Goal: Task Accomplishment & Management: Use online tool/utility

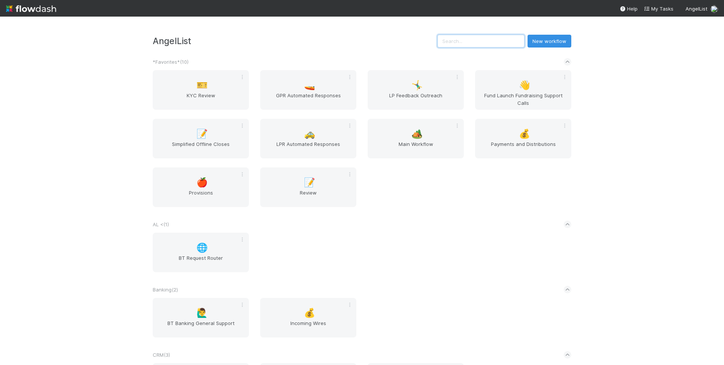
click at [492, 35] on input "text" at bounding box center [481, 41] width 87 height 13
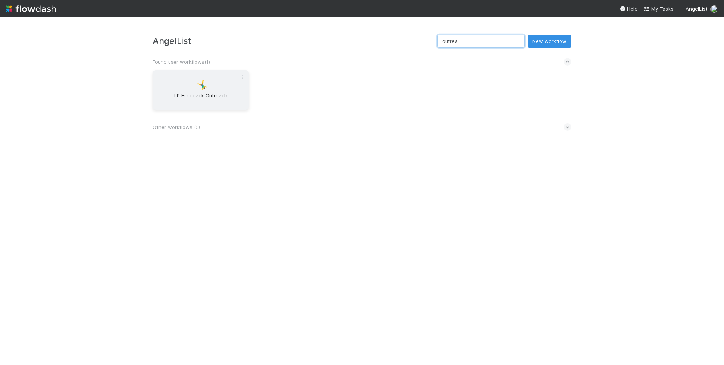
type input "outrea"
click at [204, 104] on span "LP Feedback Outreach" at bounding box center [201, 99] width 90 height 15
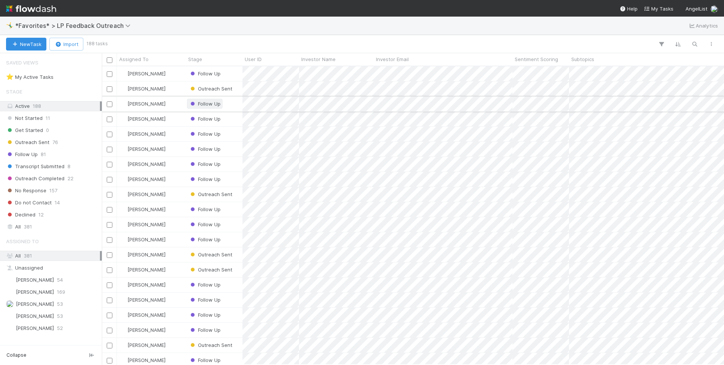
scroll to position [293, 617]
click at [691, 40] on button "button" at bounding box center [695, 44] width 14 height 10
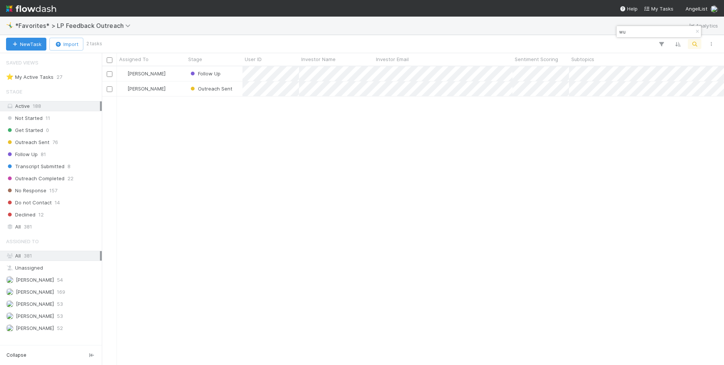
type input "wu"
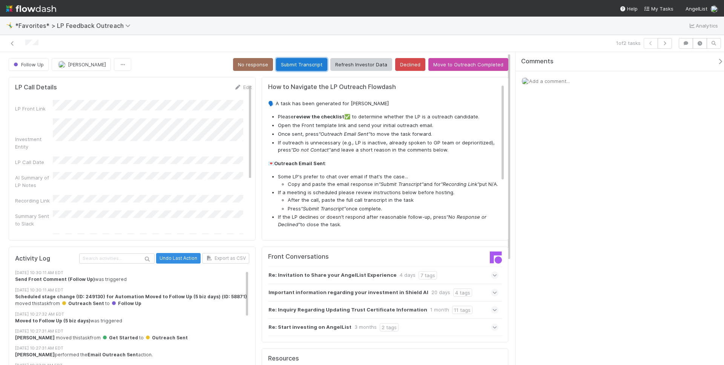
click at [309, 68] on button "Submit Transcript" at bounding box center [301, 64] width 51 height 13
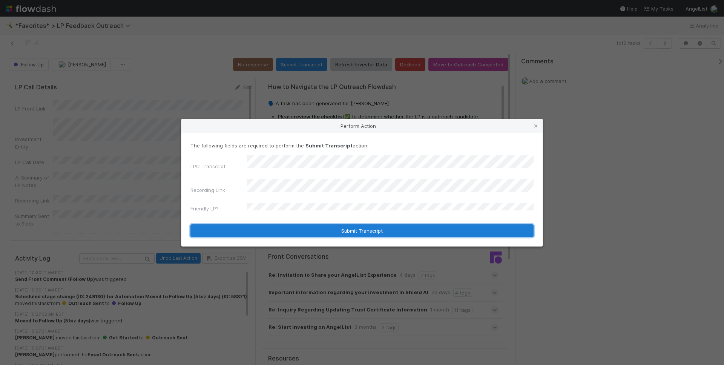
click at [444, 224] on button "Submit Transcript" at bounding box center [362, 230] width 343 height 13
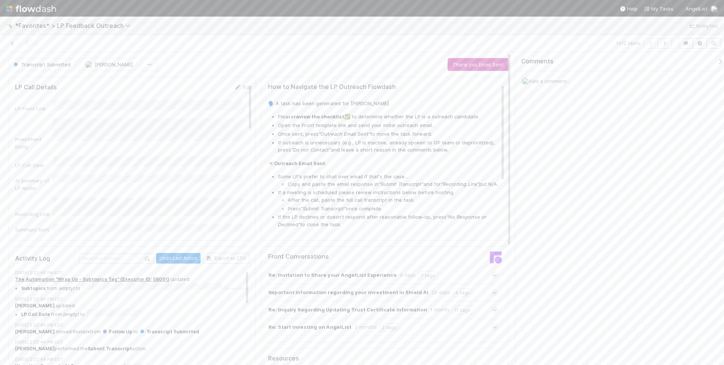
click at [417, 17] on div "🤸‍♂️ *Favorites* > LP Feedback Outreach Analytics" at bounding box center [362, 26] width 724 height 18
click at [367, 50] on div "1 of 2 tasks" at bounding box center [362, 43] width 724 height 17
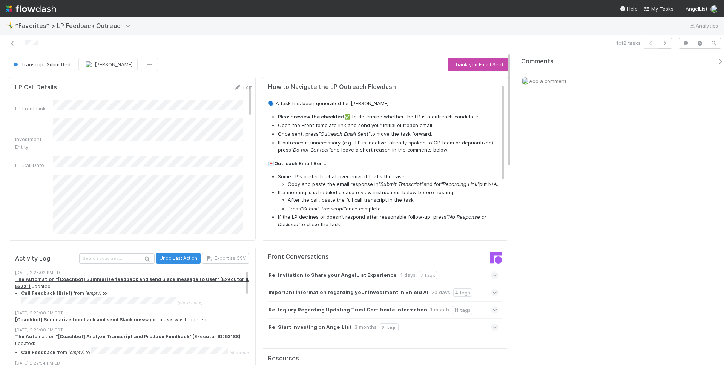
click at [499, 32] on div "🤸‍♂️ *Favorites* > LP Feedback Outreach Analytics" at bounding box center [362, 26] width 724 height 18
